Goal: Task Accomplishment & Management: Manage account settings

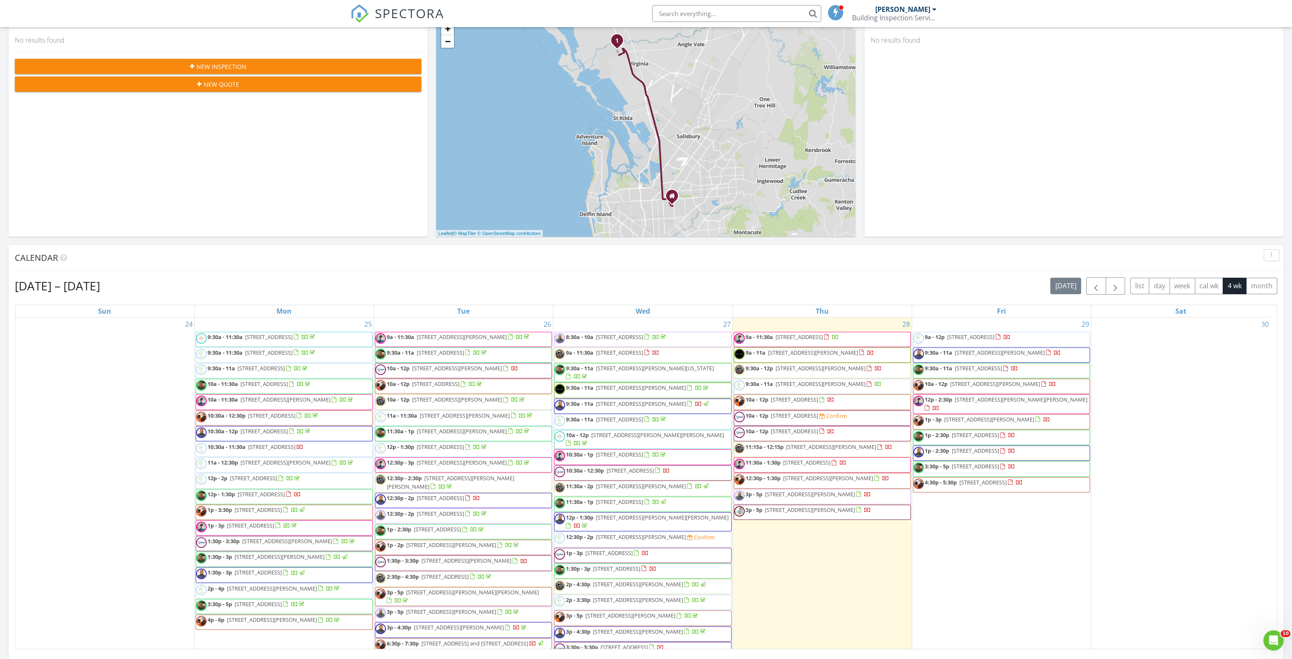
scroll to position [42, 0]
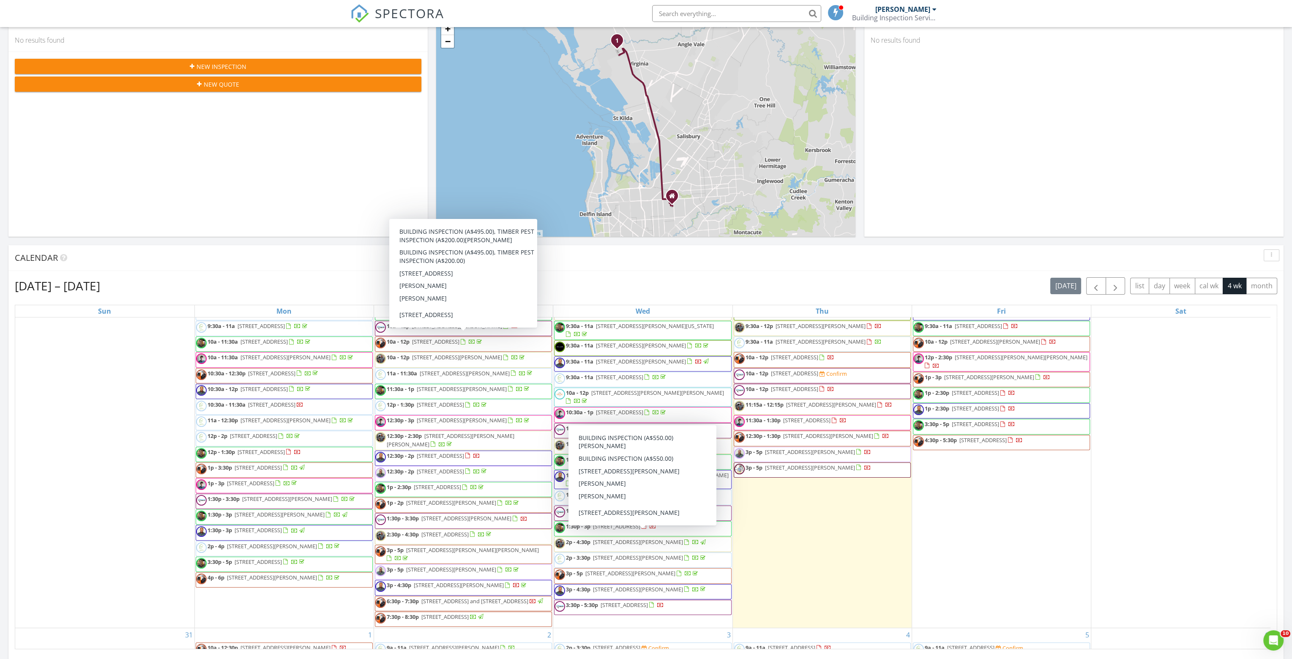
click at [812, 537] on div "28 9a - 11:30a [STREET_ADDRESS] 9a - 11a [STREET_ADDRESS][PERSON_NAME] 9:30a - …" at bounding box center [822, 451] width 179 height 353
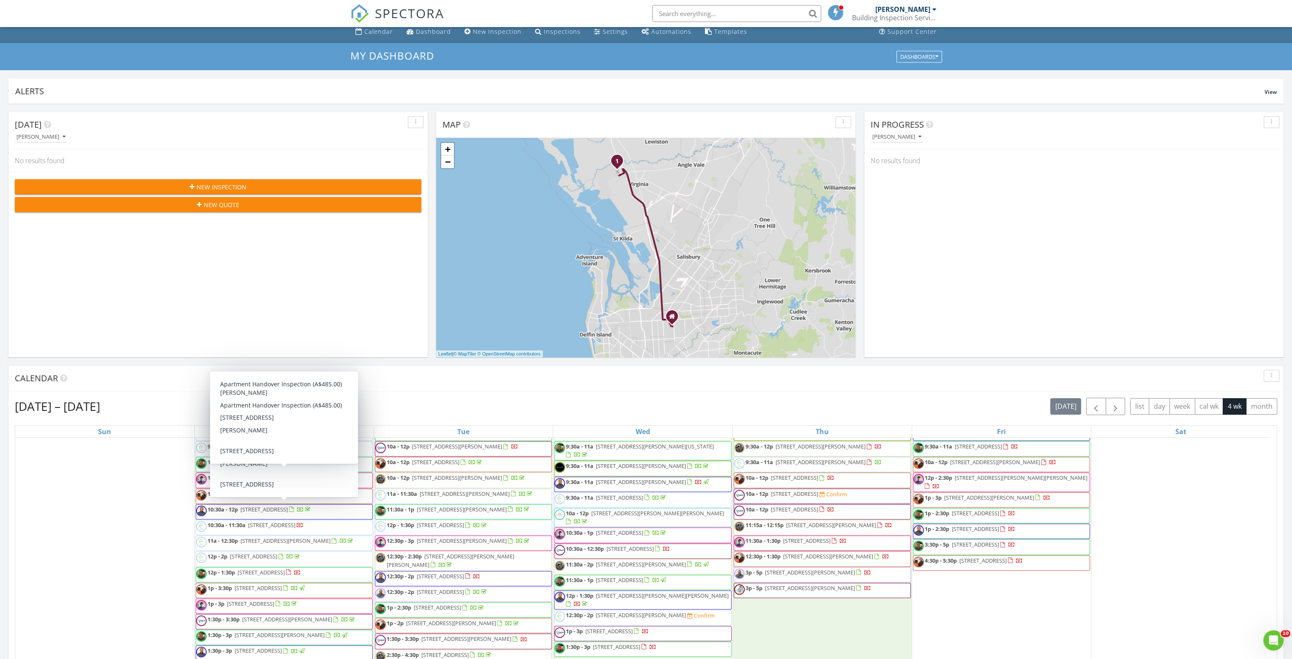
scroll to position [0, 0]
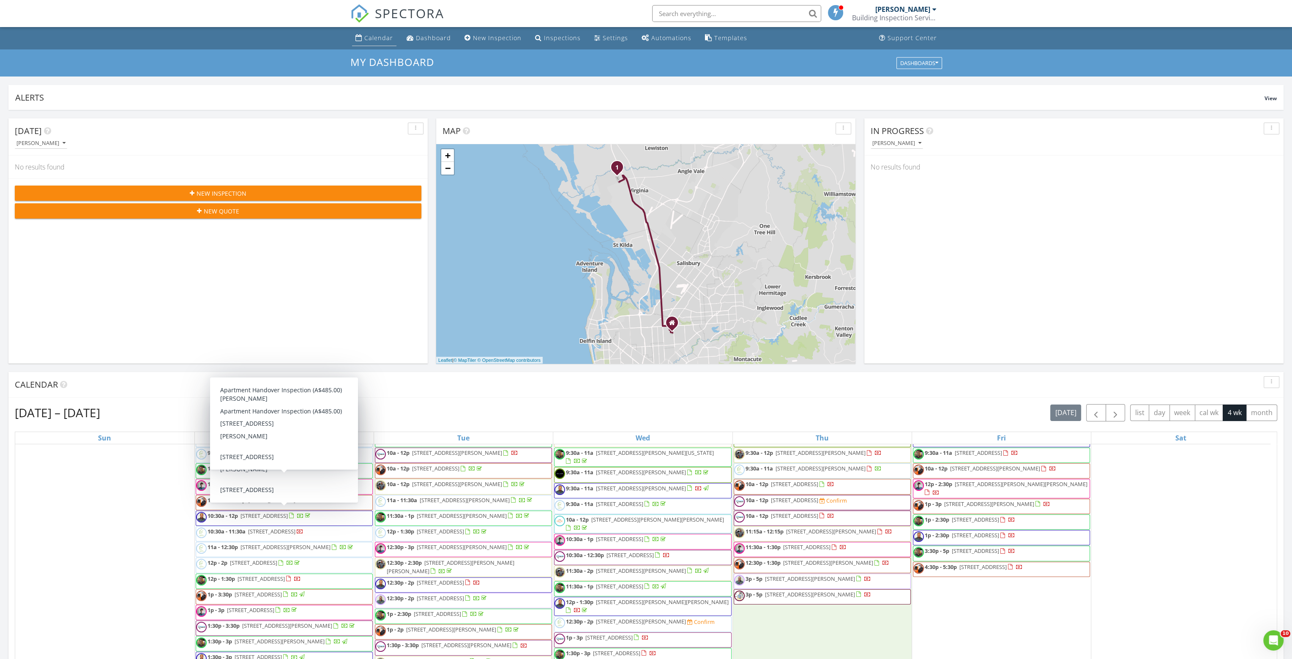
click at [365, 42] on div "Calendar" at bounding box center [378, 38] width 29 height 8
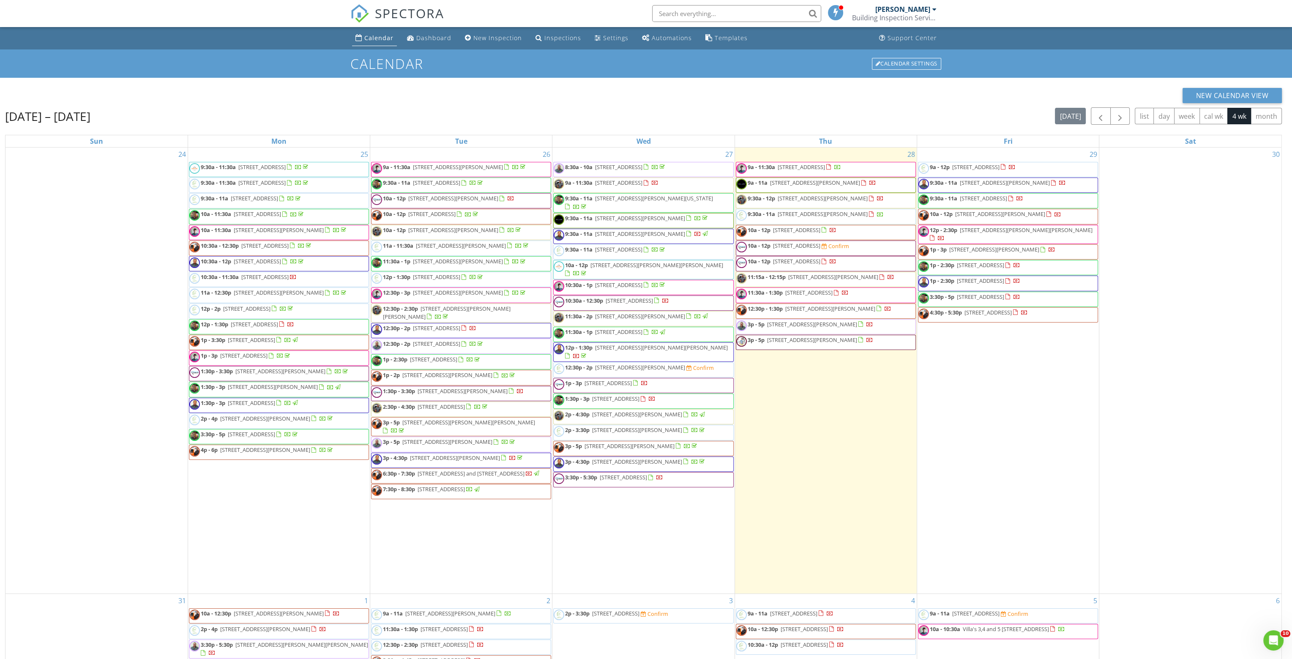
click at [910, 9] on div "[PERSON_NAME]" at bounding box center [902, 9] width 55 height 8
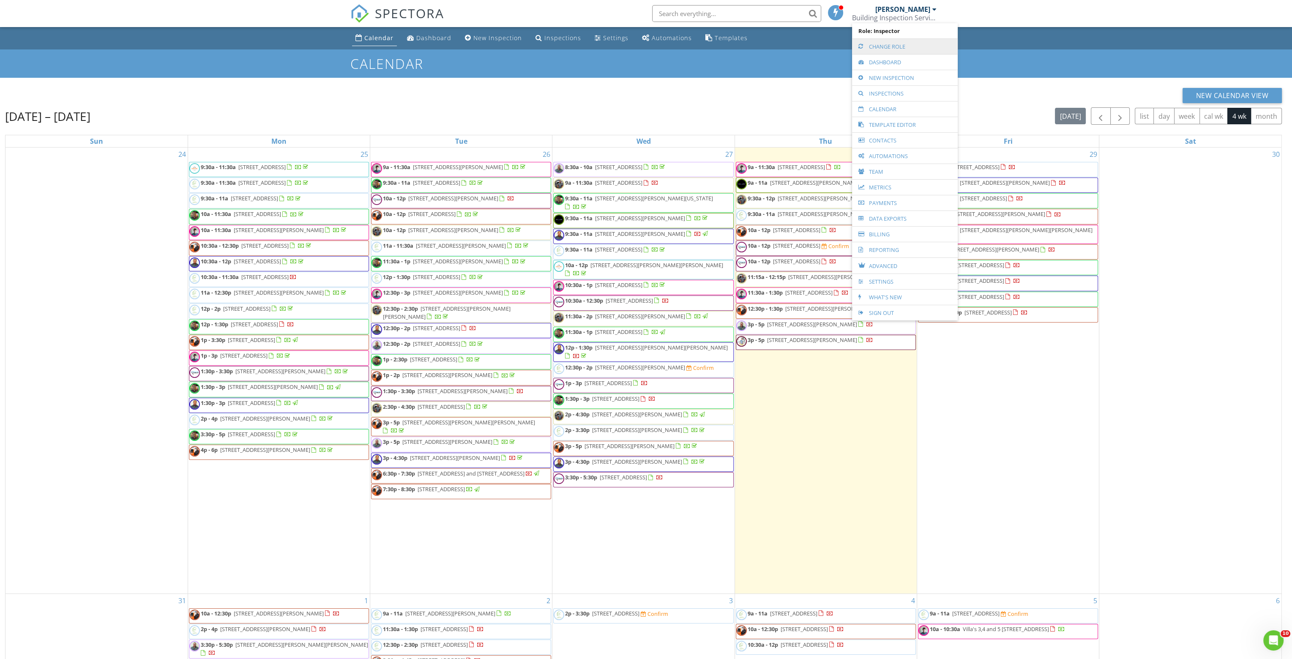
click at [884, 45] on link "Change Role" at bounding box center [904, 46] width 97 height 15
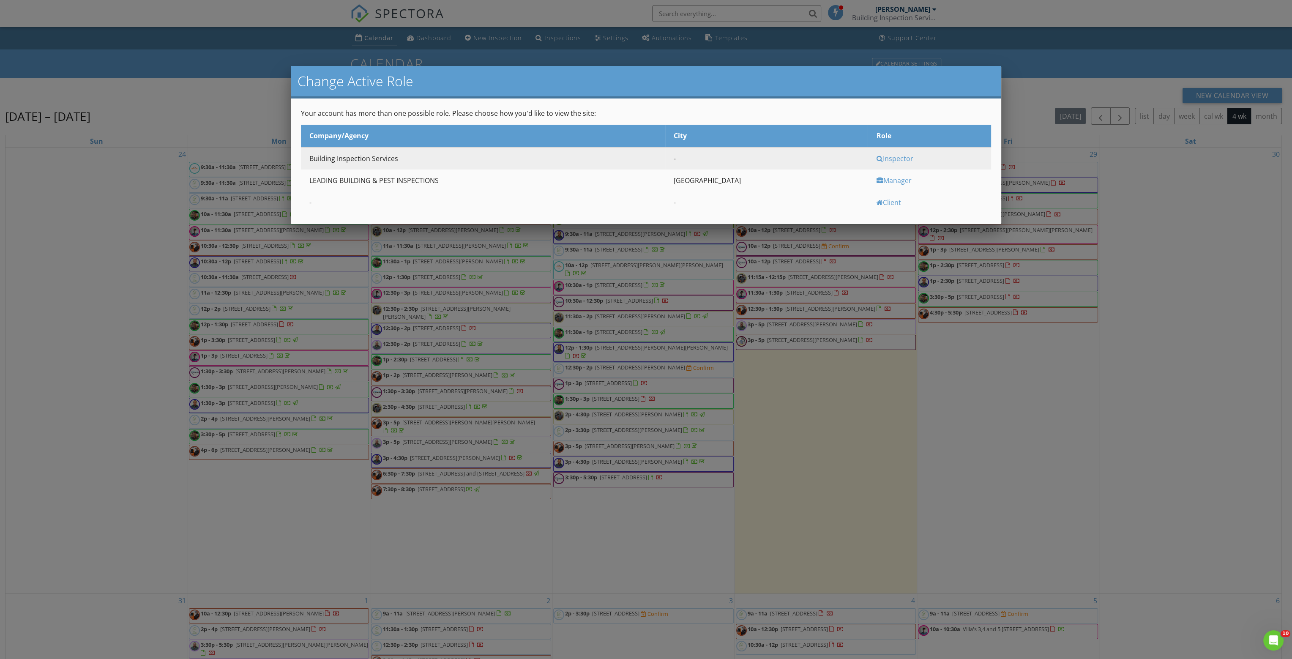
click at [733, 181] on td "Melbourne" at bounding box center [766, 181] width 202 height 22
click at [884, 180] on div "Manager" at bounding box center [932, 180] width 113 height 9
